Goal: Check status: Check status

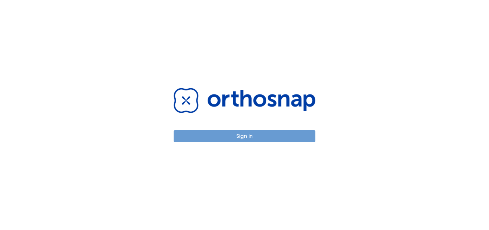
click at [272, 138] on button "Sign in" at bounding box center [245, 136] width 142 height 12
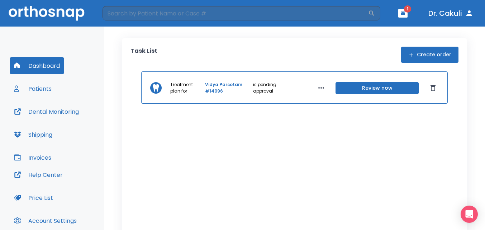
click at [212, 82] on link "Vidya Parsotam #14096" at bounding box center [228, 87] width 47 height 13
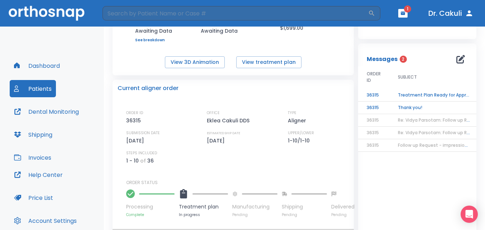
scroll to position [143, 0]
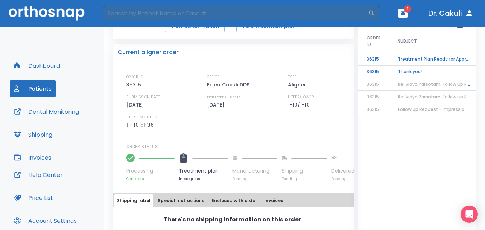
click at [101, 138] on div "Dashboard Patients Dental Monitoring Shipping Invoices Help Center Price List A…" at bounding box center [52, 145] width 104 height 236
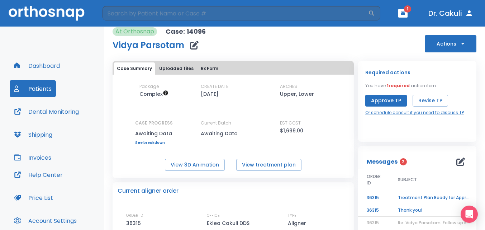
scroll to position [0, 0]
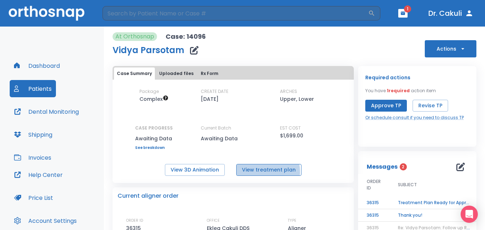
click at [260, 171] on button "View treatment plan" at bounding box center [268, 170] width 65 height 12
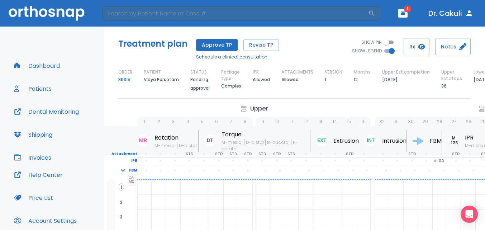
click at [101, 121] on div "Dashboard Patients Dental Monitoring Shipping Invoices Help Center Price List A…" at bounding box center [52, 145] width 104 height 236
